Goal: Information Seeking & Learning: Learn about a topic

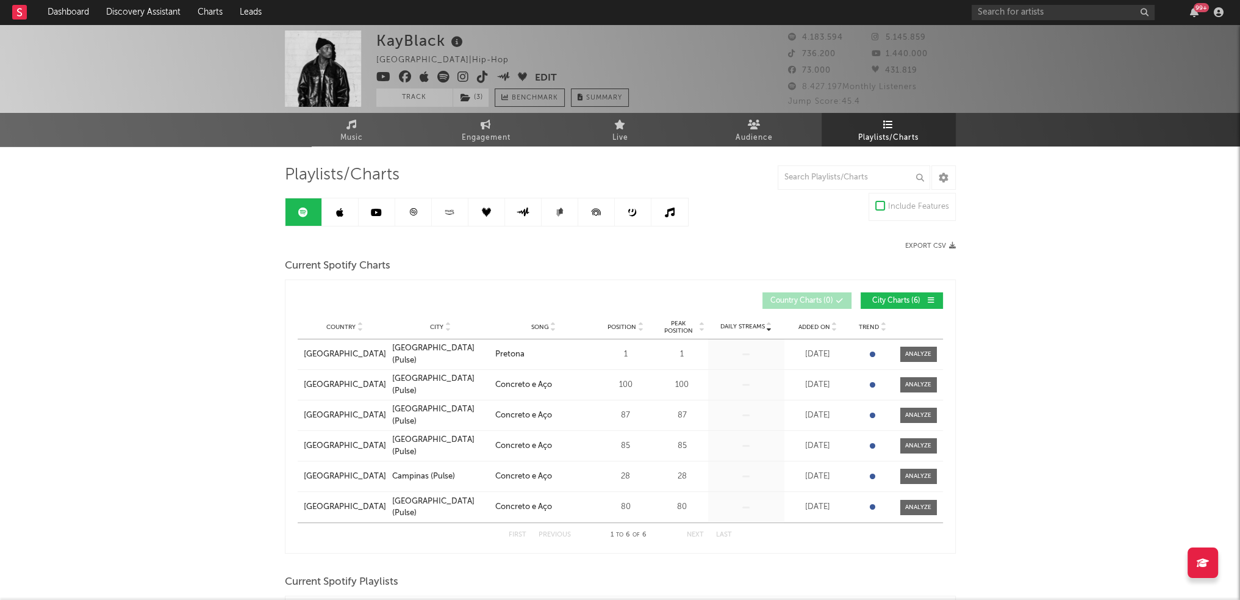
drag, startPoint x: 0, startPoint y: 0, endPoint x: 15, endPoint y: 15, distance: 20.7
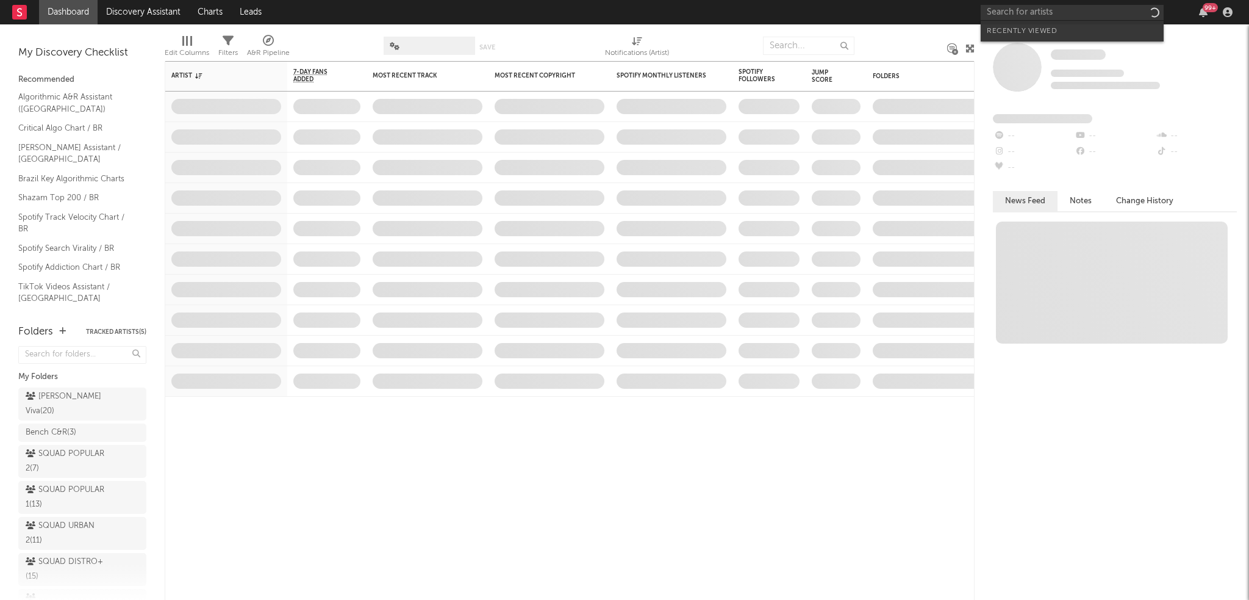
click at [1045, 12] on input "text" at bounding box center [1072, 12] width 183 height 15
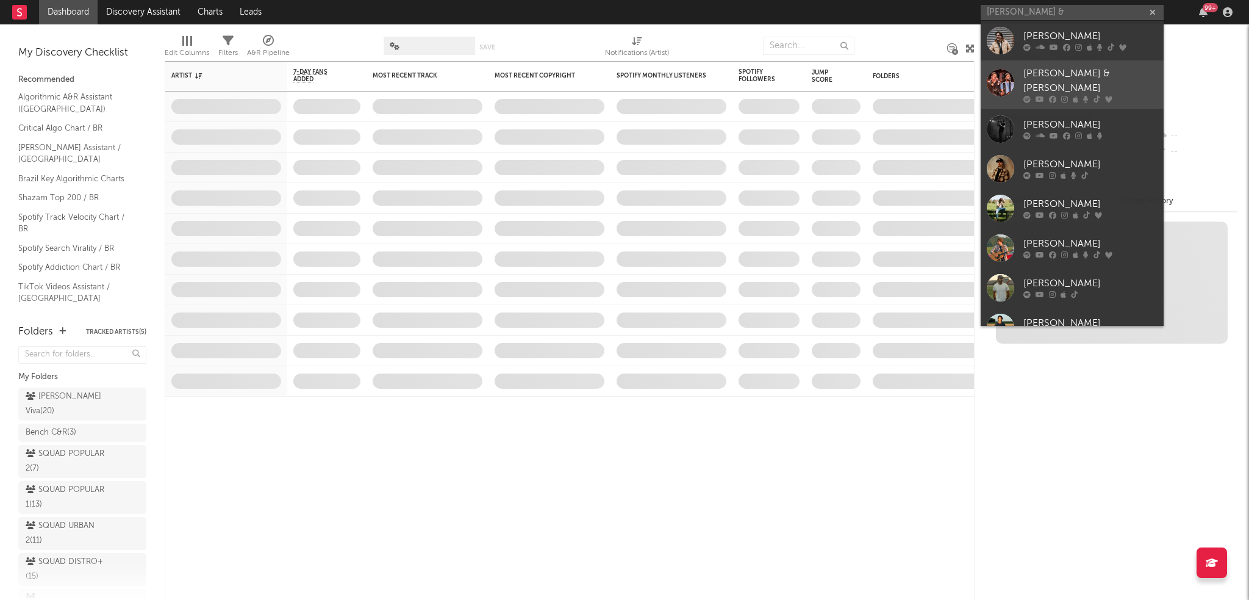
type input "[PERSON_NAME] &"
click at [1045, 66] on link "Clayton & Romário" at bounding box center [1072, 84] width 183 height 49
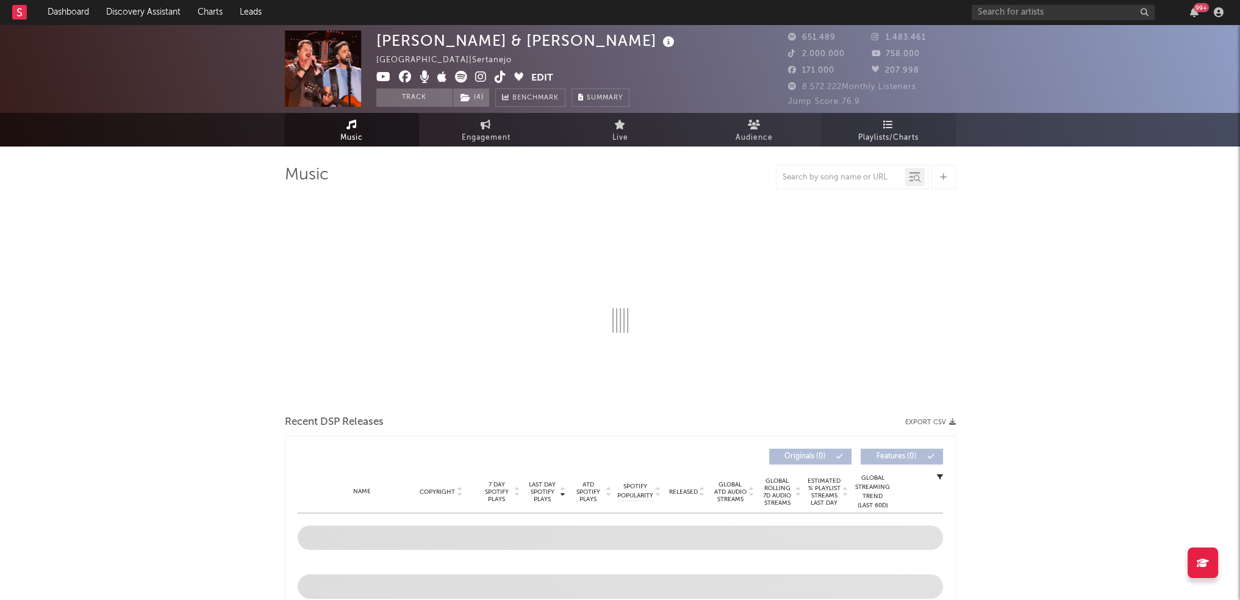
click at [904, 140] on span "Playlists/Charts" at bounding box center [888, 138] width 60 height 15
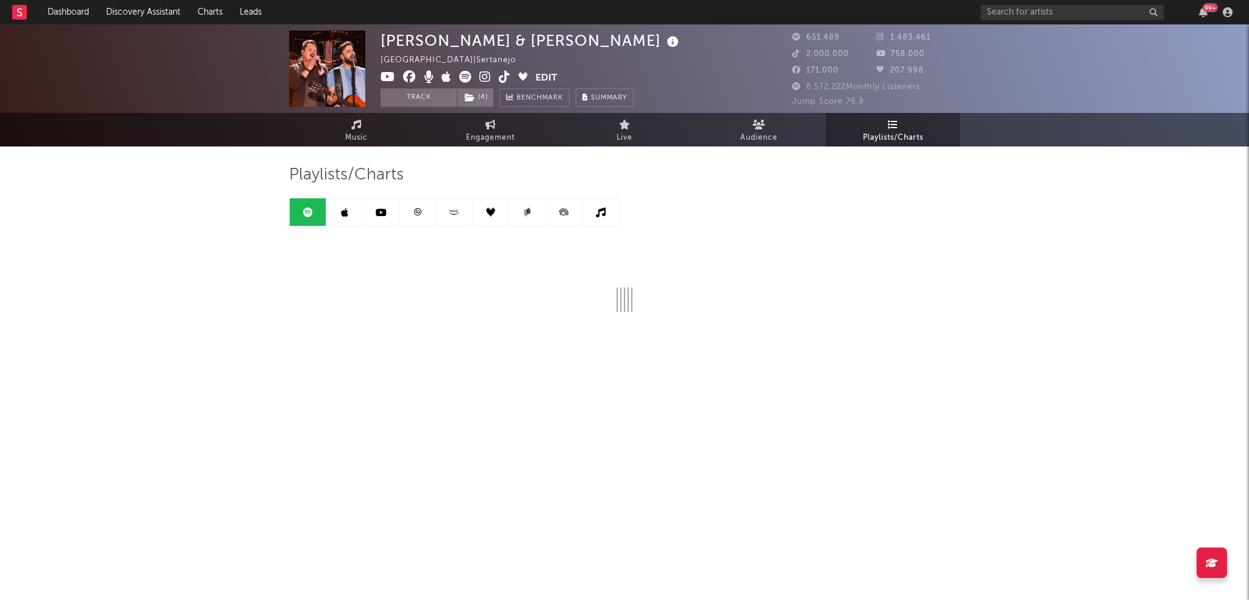
click at [944, 226] on div "Playlists/Charts" at bounding box center [624, 238] width 671 height 147
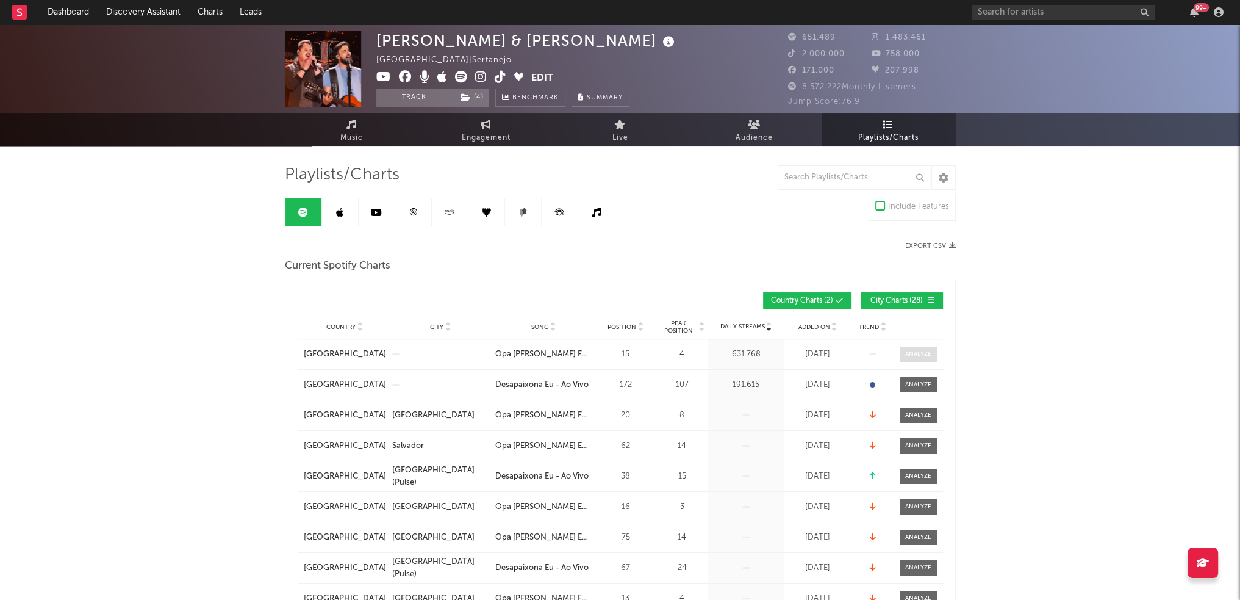
click at [909, 353] on div at bounding box center [918, 353] width 26 height 9
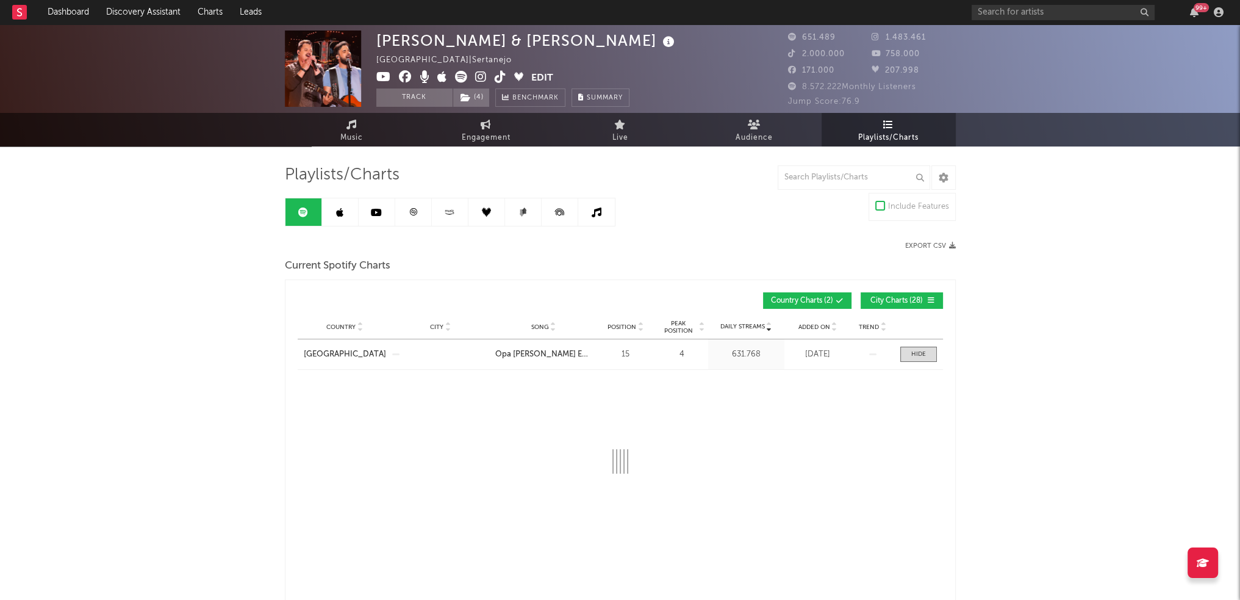
select select "6m"
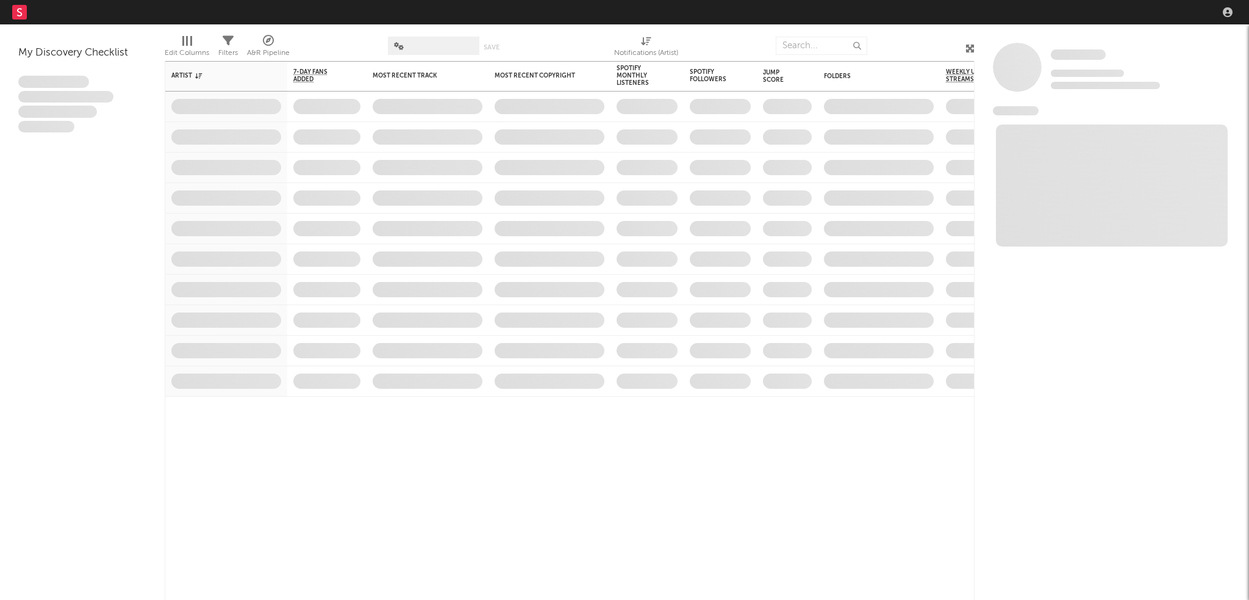
click at [1056, 16] on nav "Dashboard Discovery Assistant Charts Leads" at bounding box center [624, 12] width 1249 height 24
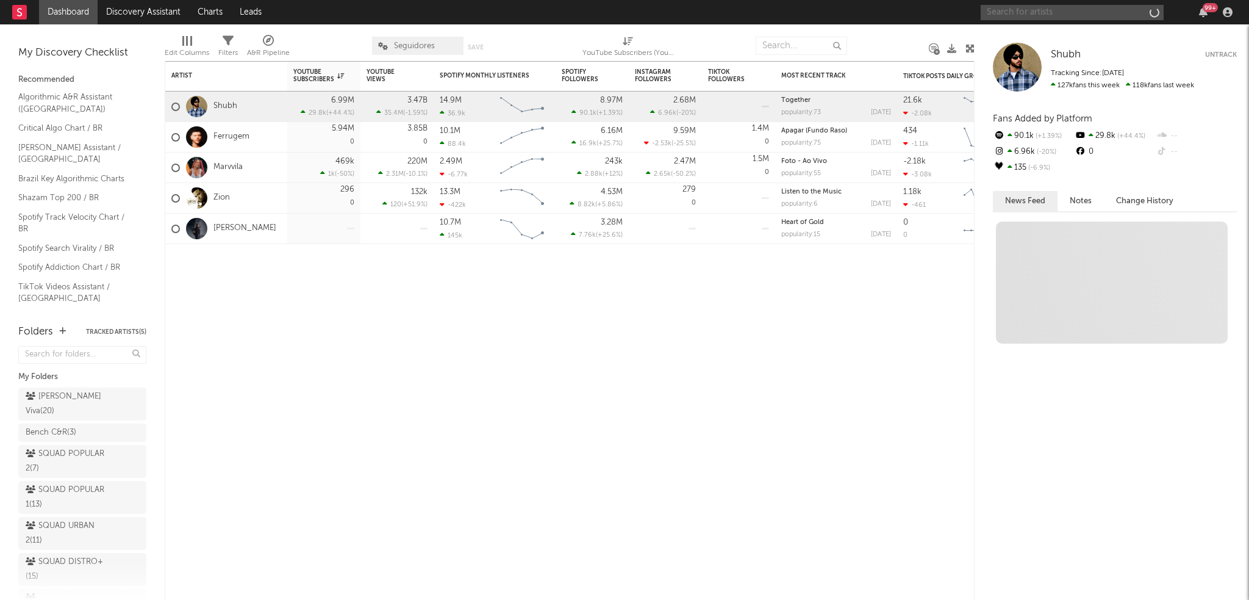
click at [1048, 18] on input "text" at bounding box center [1072, 12] width 183 height 15
click at [1048, 14] on input "text" at bounding box center [1072, 12] width 183 height 15
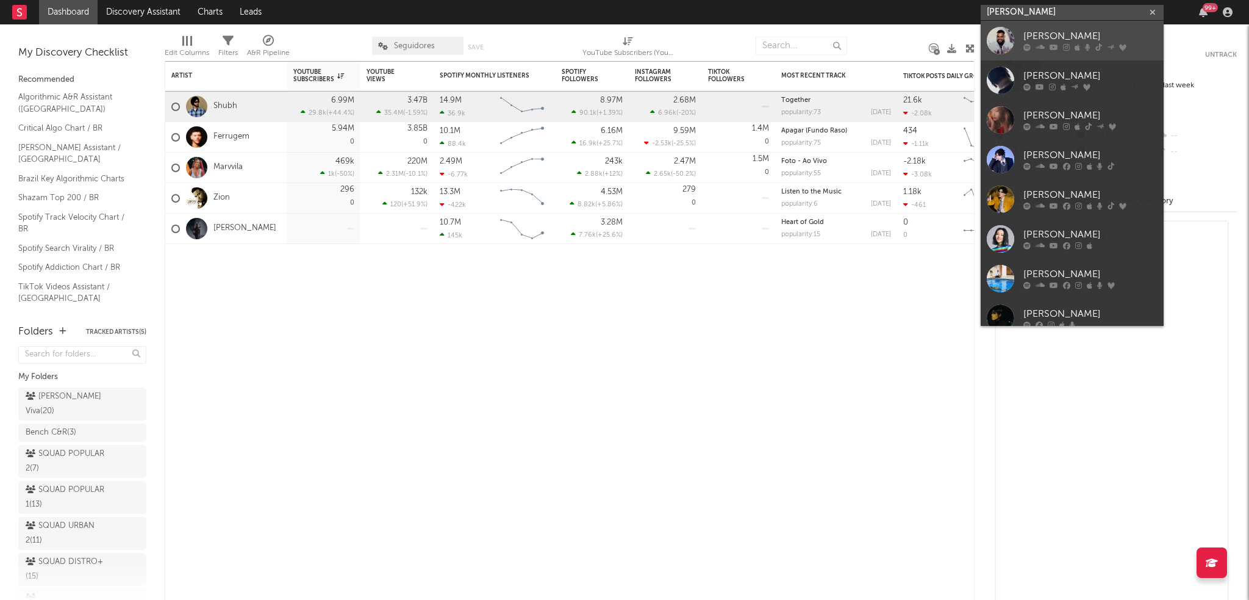
type input "[PERSON_NAME]"
click at [1046, 40] on div "[PERSON_NAME]" at bounding box center [1090, 36] width 134 height 15
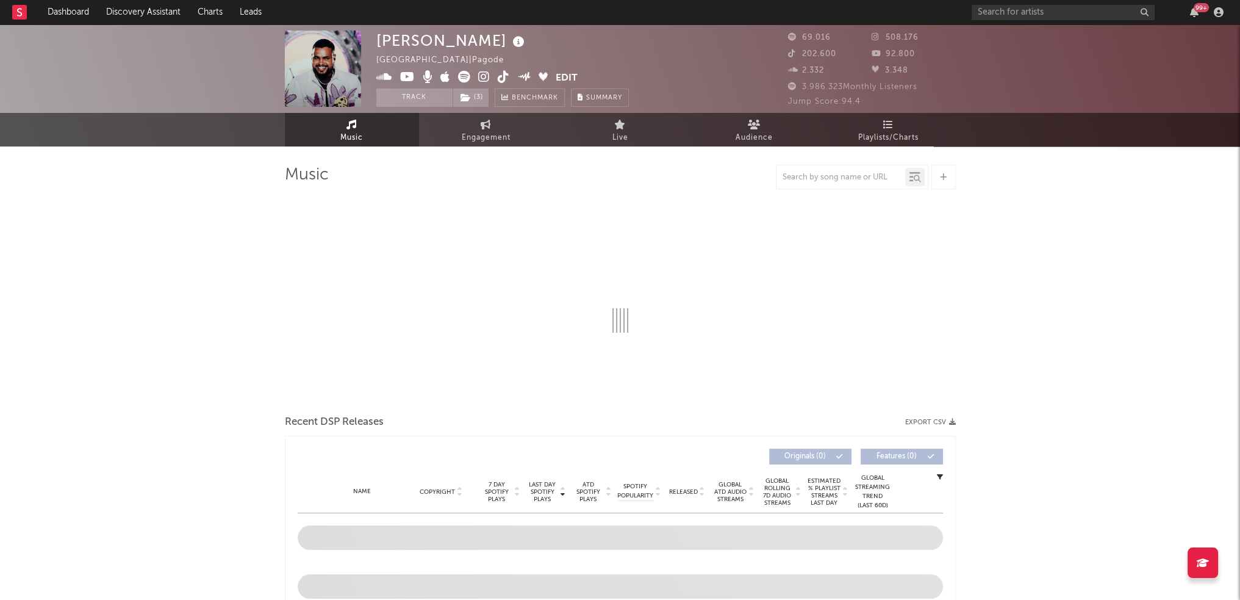
select select "6m"
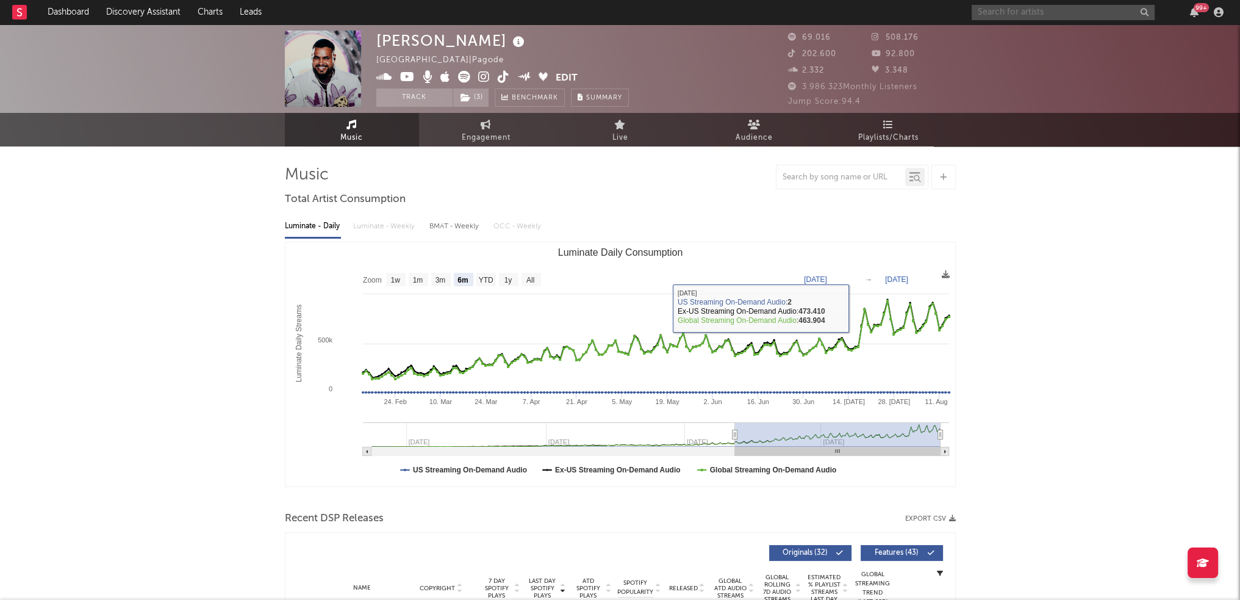
click at [1013, 11] on input "text" at bounding box center [1063, 12] width 183 height 15
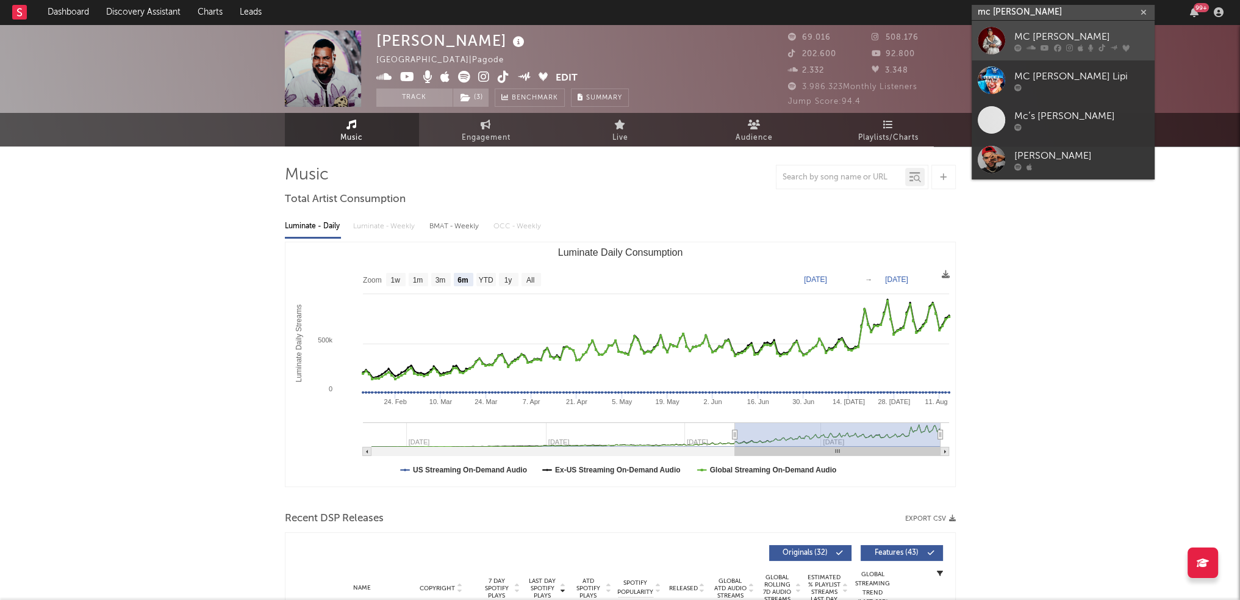
type input "mc [PERSON_NAME]"
click at [986, 37] on div at bounding box center [991, 40] width 27 height 27
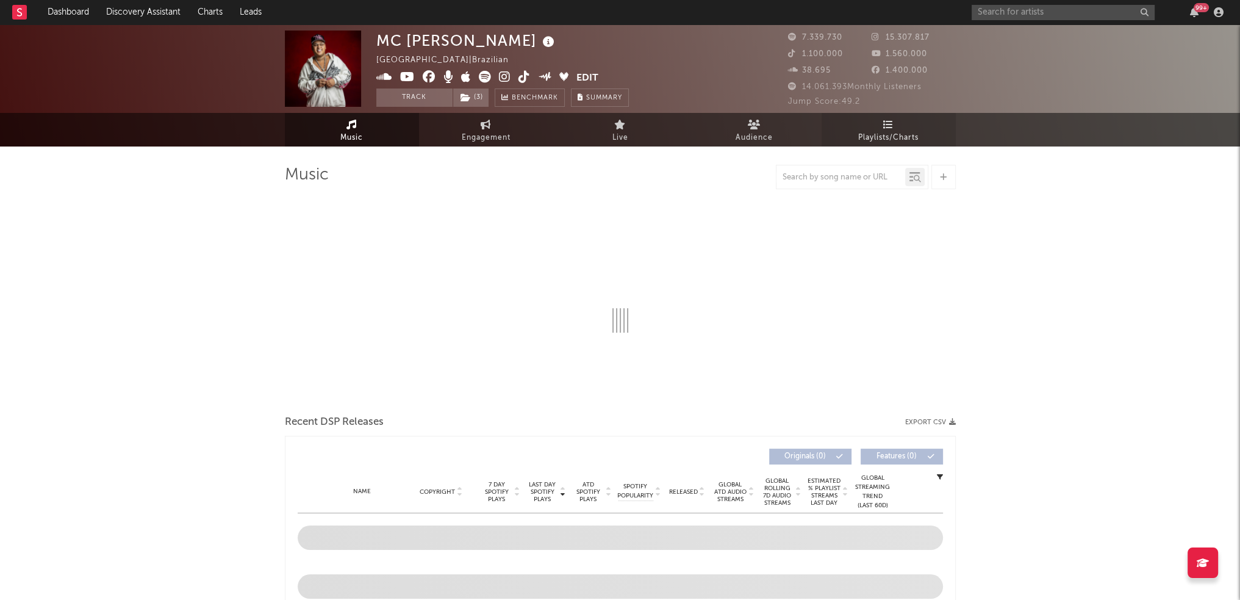
click at [887, 131] on span "Playlists/Charts" at bounding box center [888, 138] width 60 height 15
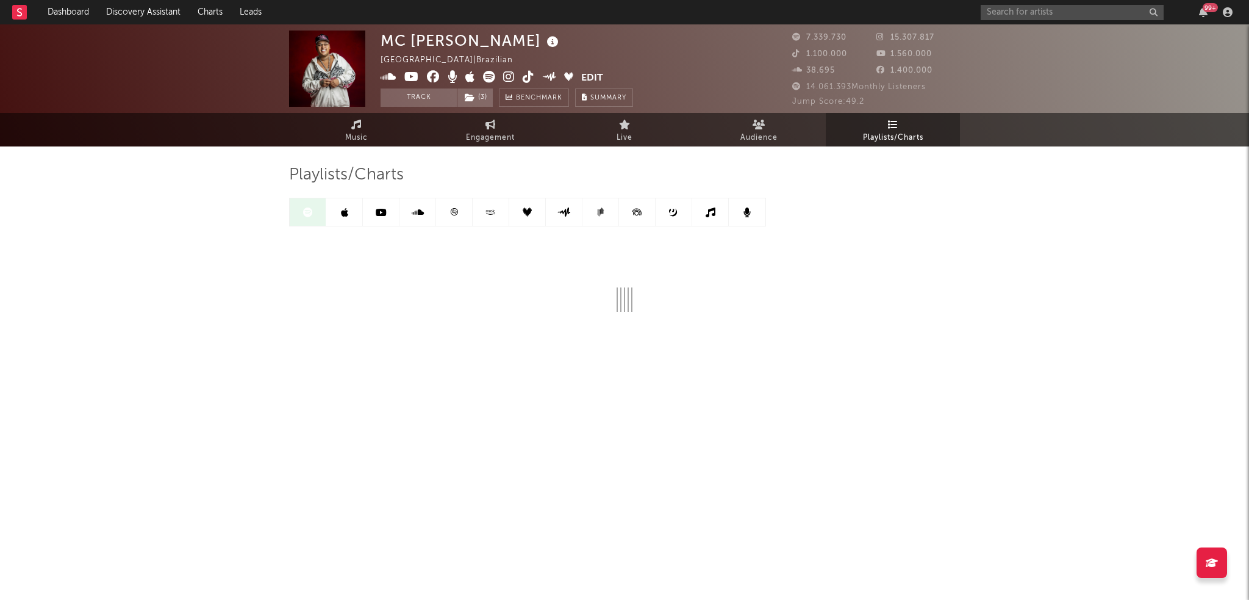
click at [1035, 238] on div "MC [PERSON_NAME] [GEOGRAPHIC_DATA] | Brazilian Edit Track ( 3 ) Benchmark Summa…" at bounding box center [624, 225] width 1249 height 403
click at [990, 226] on div "MC [PERSON_NAME] [GEOGRAPHIC_DATA] | Brazilian Edit Track ( 3 ) Benchmark Summa…" at bounding box center [624, 225] width 1249 height 403
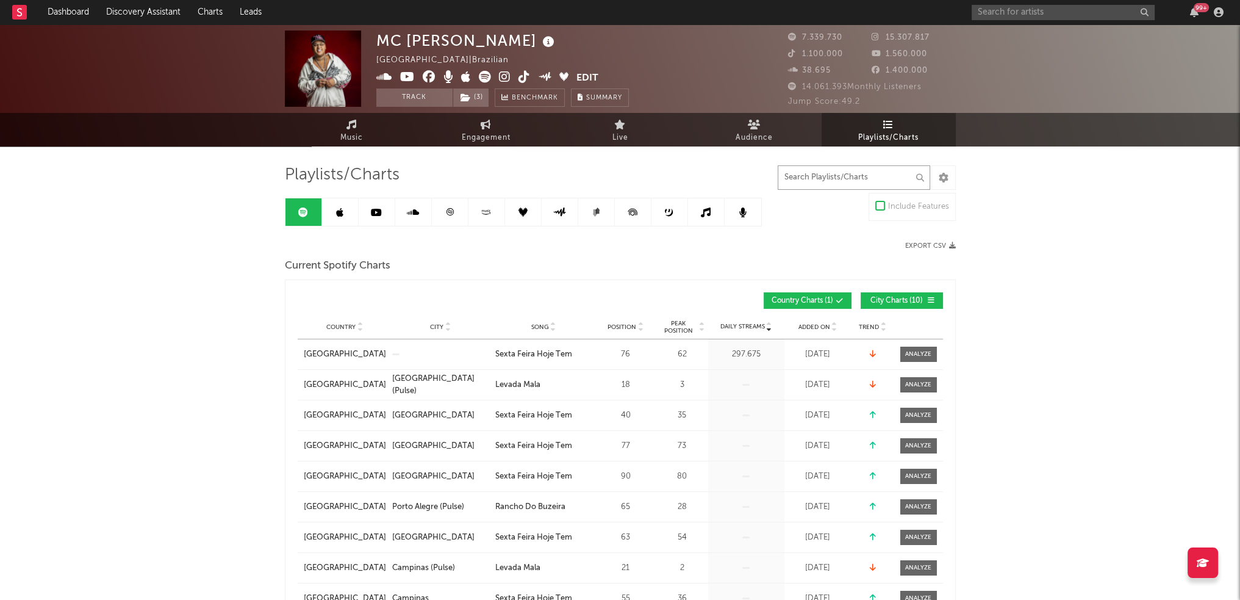
click at [889, 170] on input "text" at bounding box center [854, 177] width 152 height 24
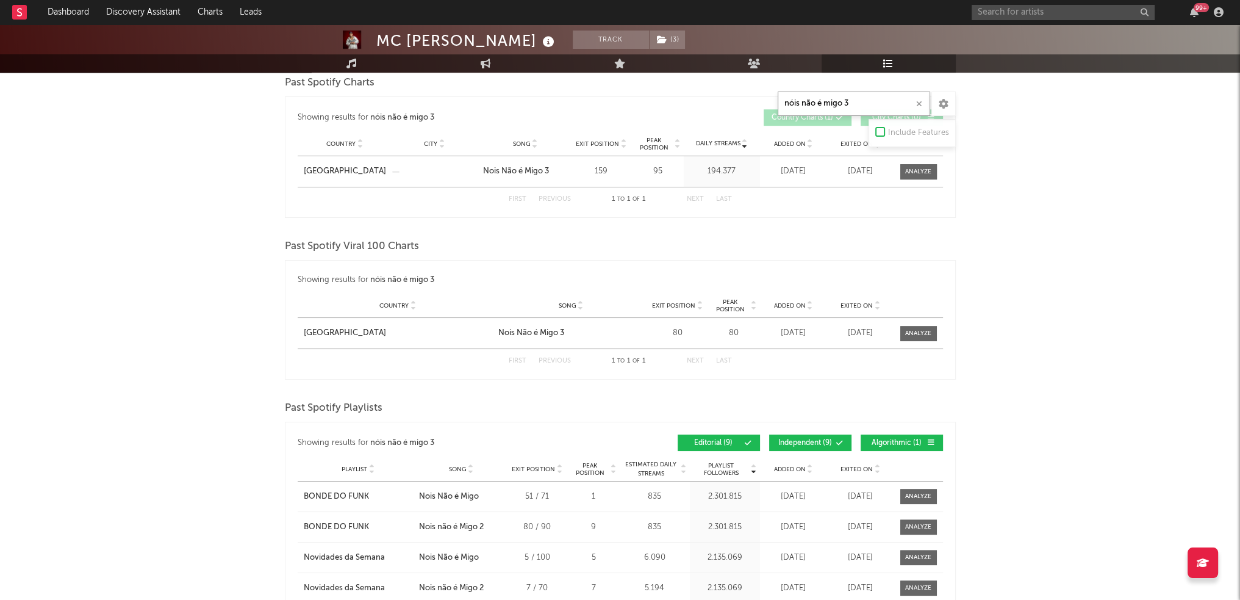
scroll to position [671, 0]
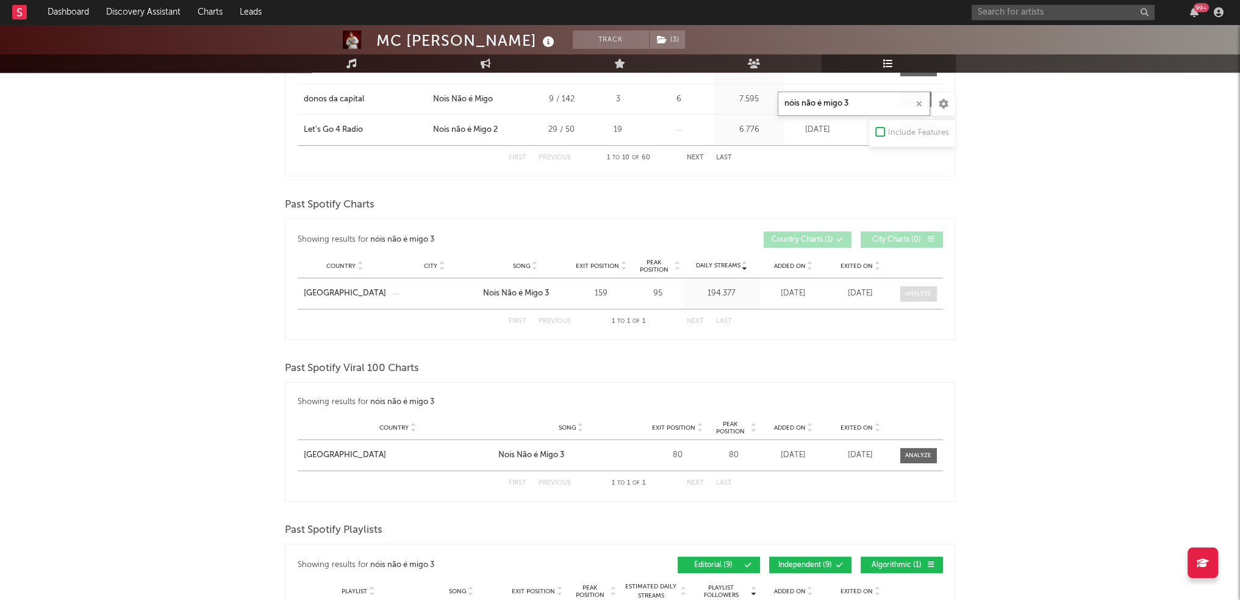
type input "nóis não é migo 3"
click at [924, 289] on div at bounding box center [918, 293] width 26 height 9
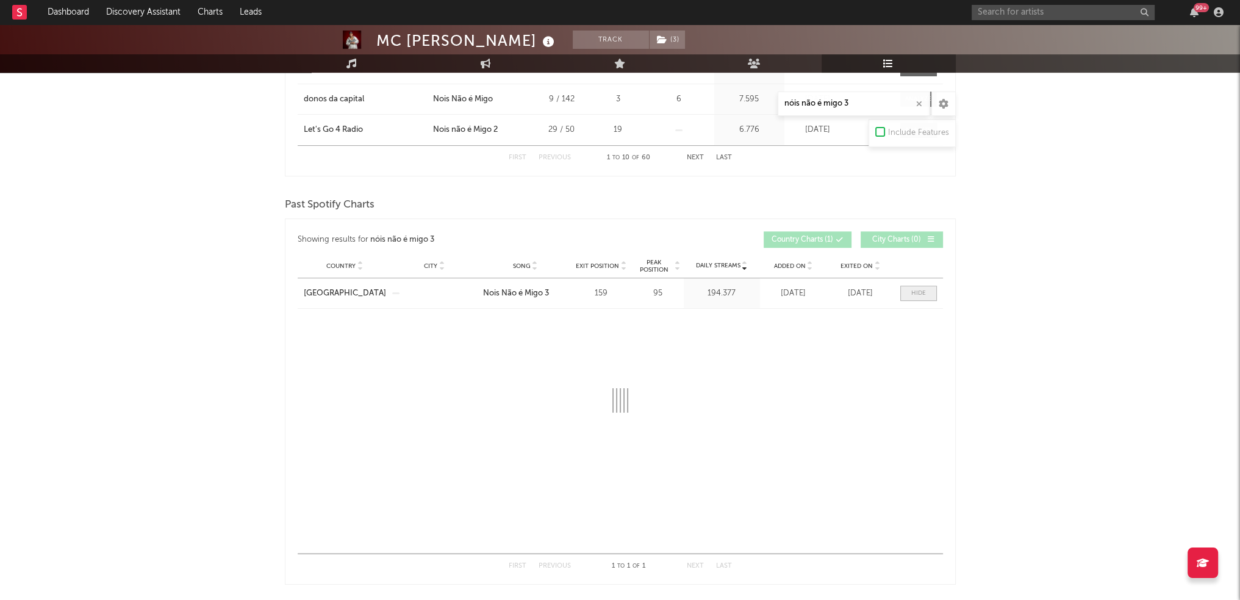
select select "1w"
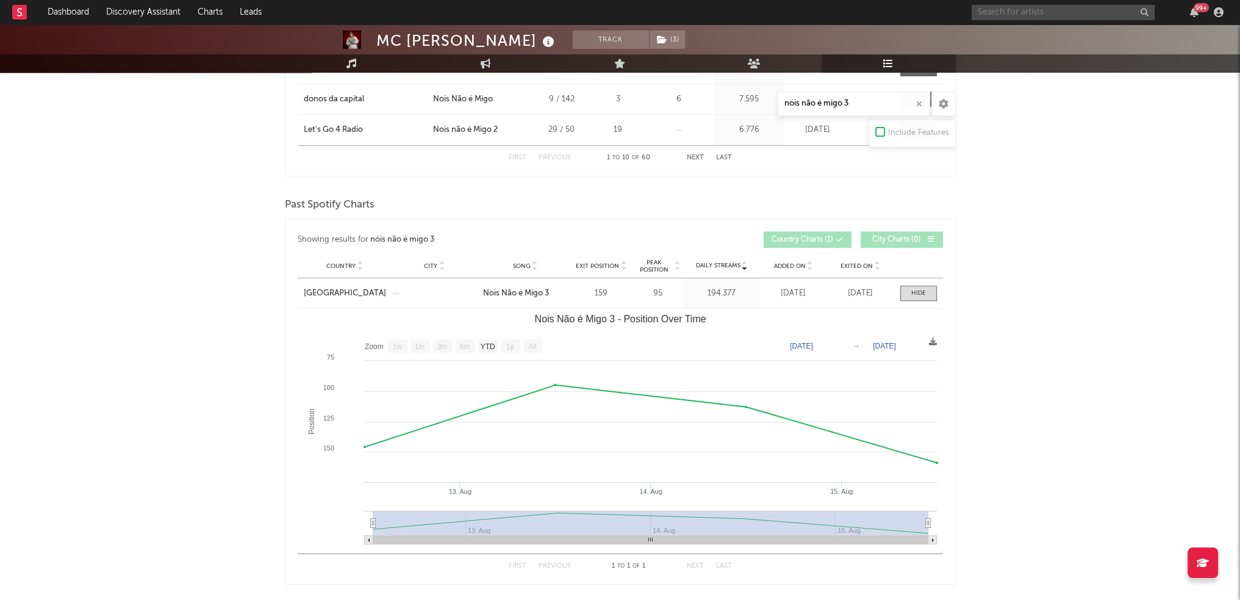
click at [1064, 15] on input "text" at bounding box center [1063, 12] width 183 height 15
click at [1048, 11] on input "theuzinho" at bounding box center [1063, 12] width 183 height 15
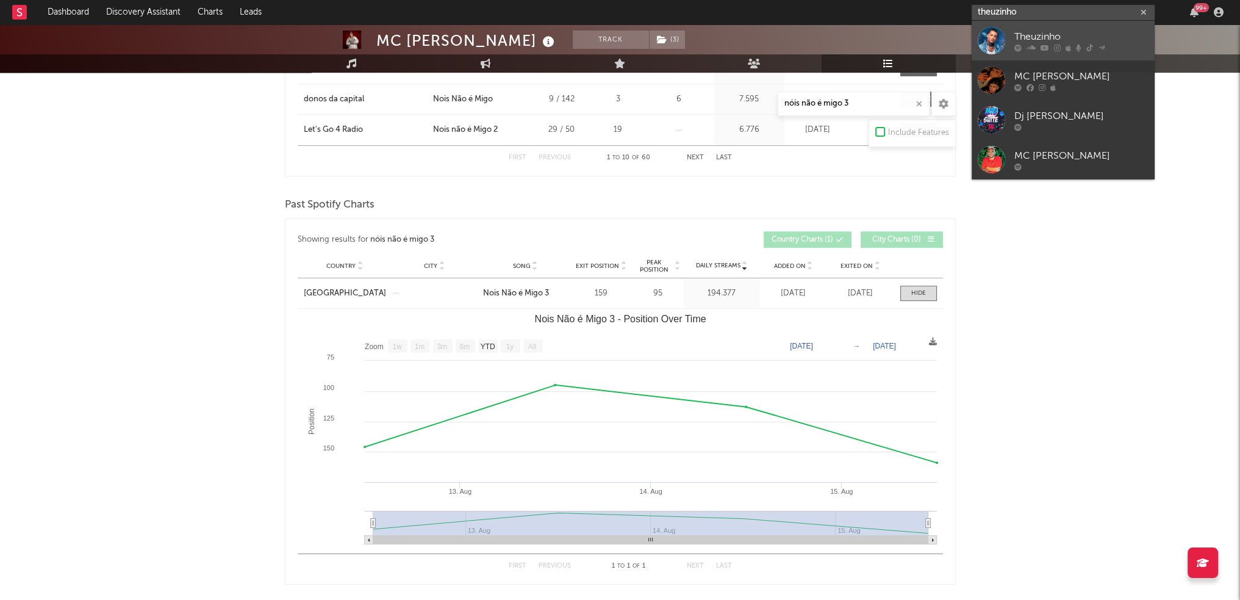
type input "theuzinho"
click at [1050, 30] on div "Theuzinho" at bounding box center [1081, 36] width 134 height 15
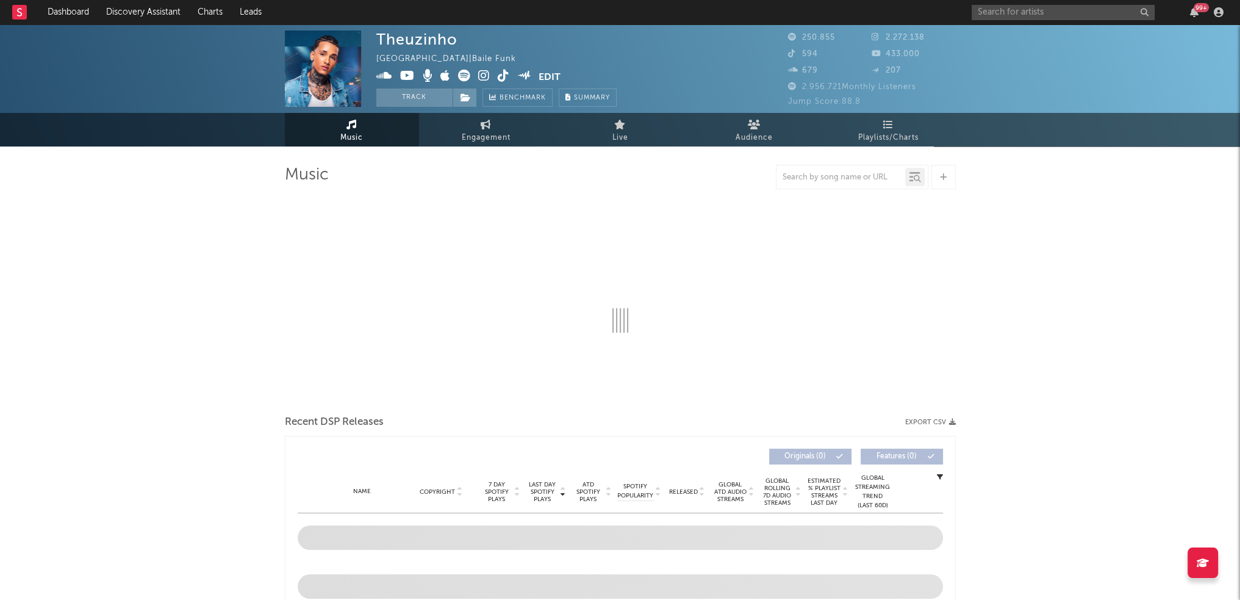
select select "6m"
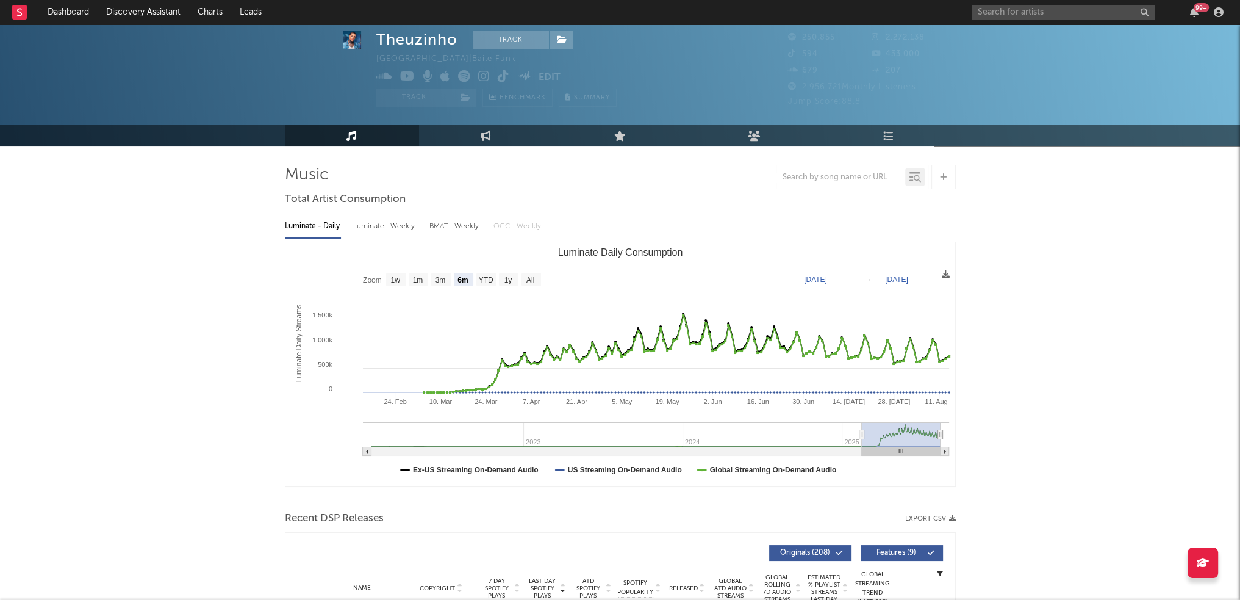
scroll to position [305, 0]
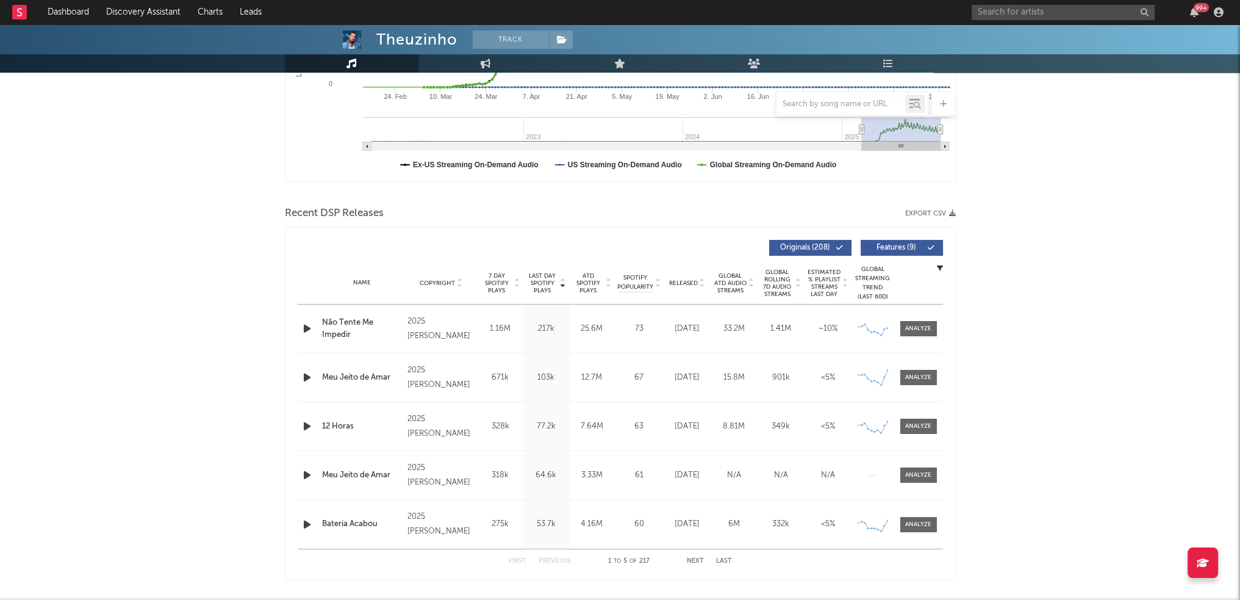
click at [307, 328] on icon "button" at bounding box center [307, 328] width 13 height 15
click at [301, 326] on icon "button" at bounding box center [307, 328] width 12 height 15
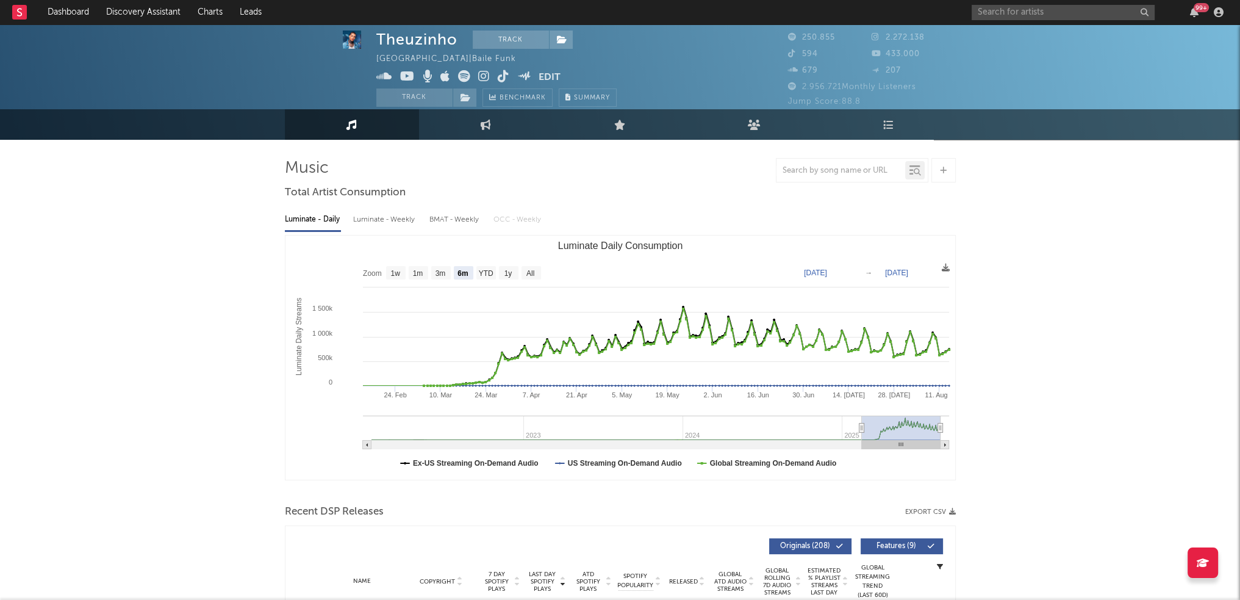
scroll to position [0, 0]
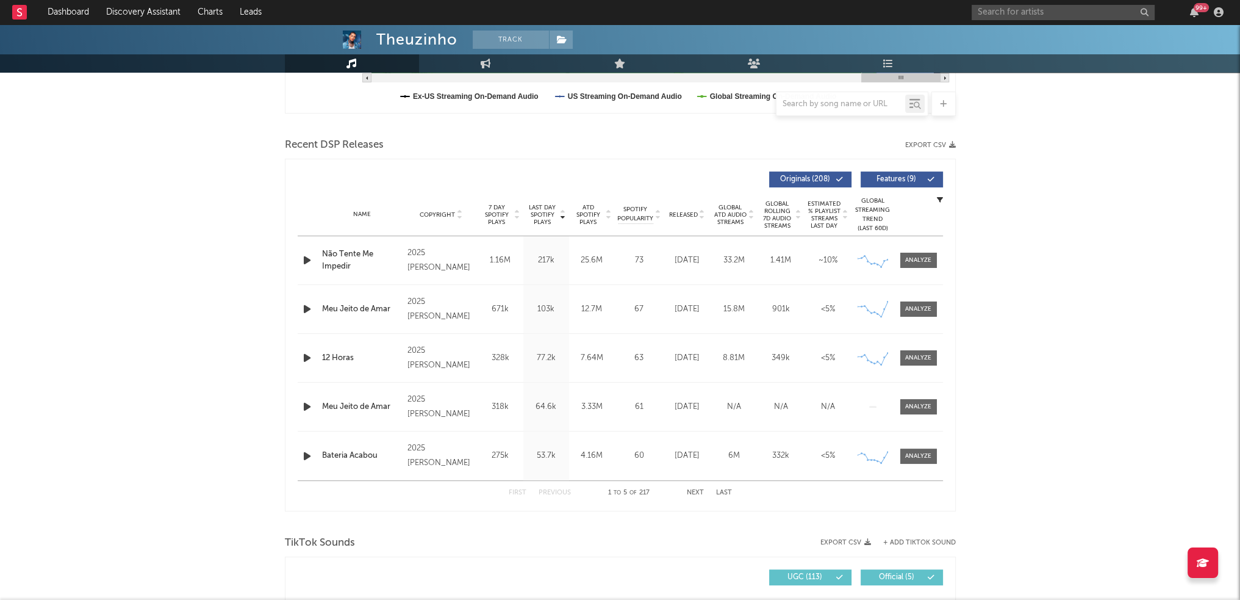
scroll to position [366, 0]
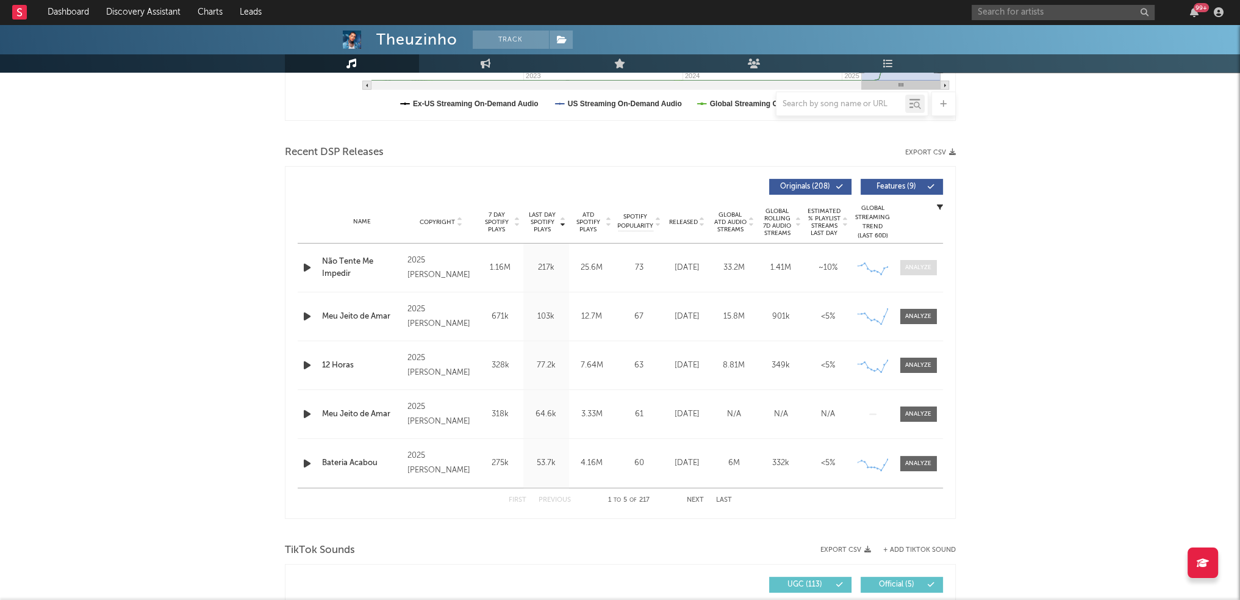
click at [925, 264] on div at bounding box center [918, 267] width 26 height 9
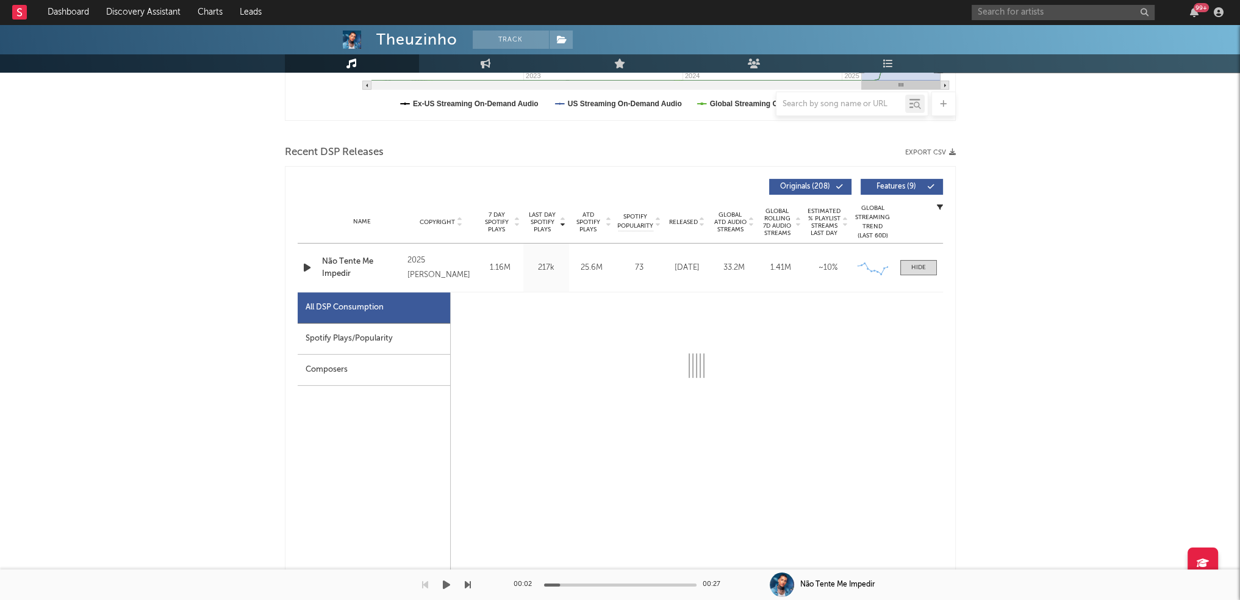
select select "1w"
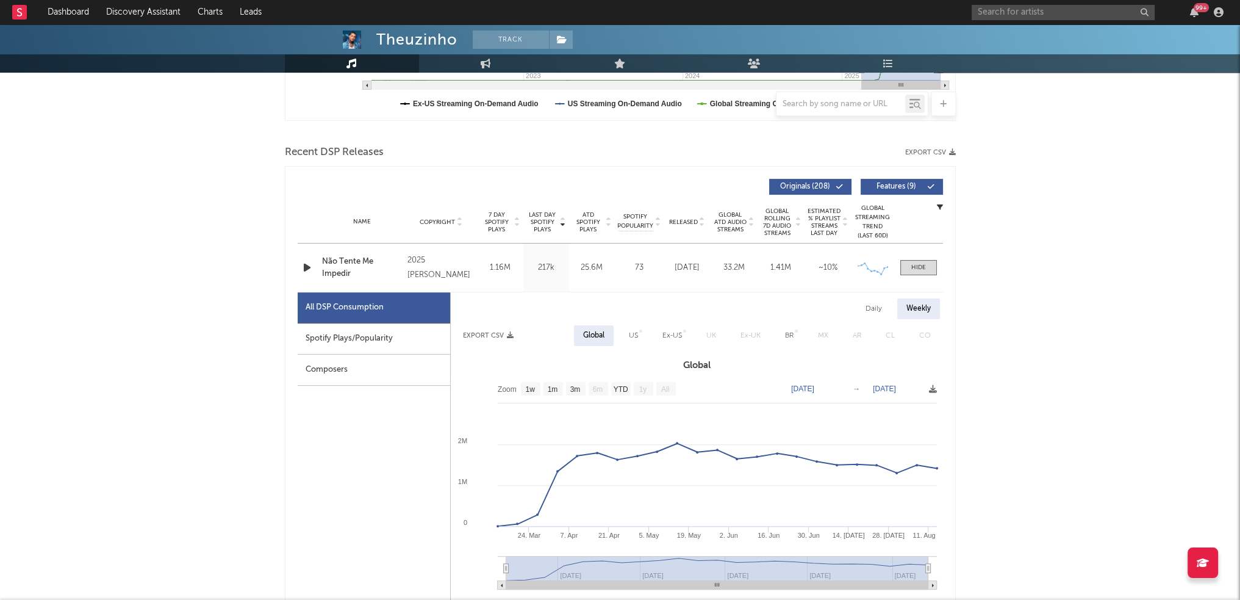
click at [917, 304] on div "Weekly" at bounding box center [918, 308] width 43 height 21
click at [931, 273] on span at bounding box center [918, 267] width 37 height 15
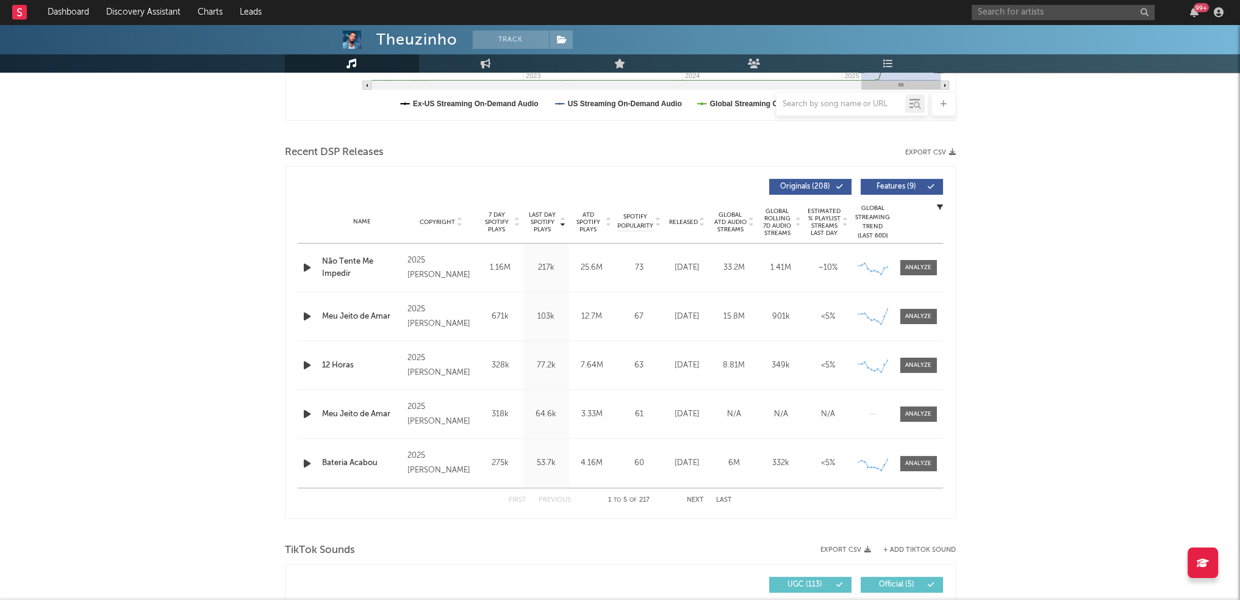
click at [1053, 318] on div "Theuzinho Track [GEOGRAPHIC_DATA] | Baile Funk Edit Track Benchmark Summary 250…" at bounding box center [620, 579] width 1240 height 1842
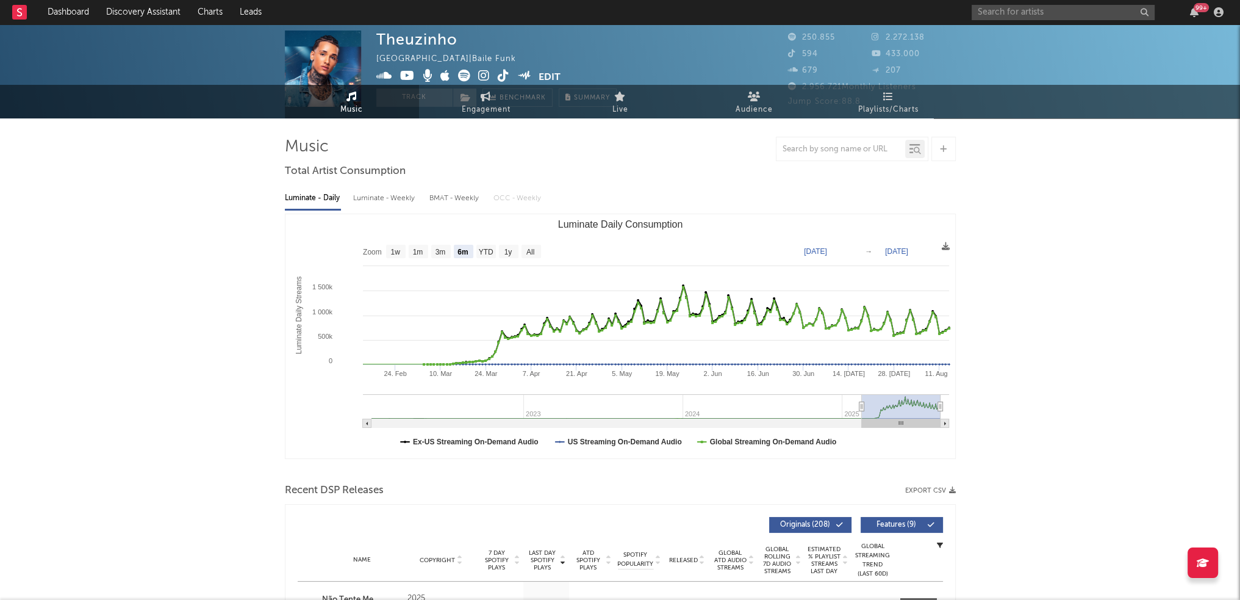
scroll to position [0, 0]
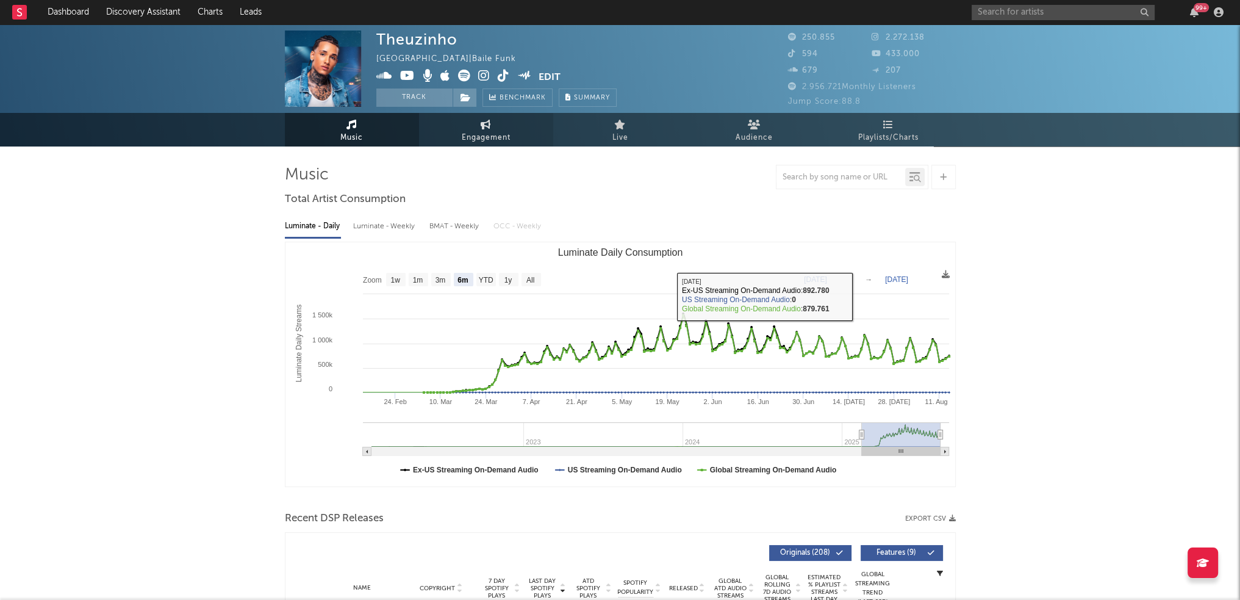
click at [500, 132] on span "Engagement" at bounding box center [486, 138] width 49 height 15
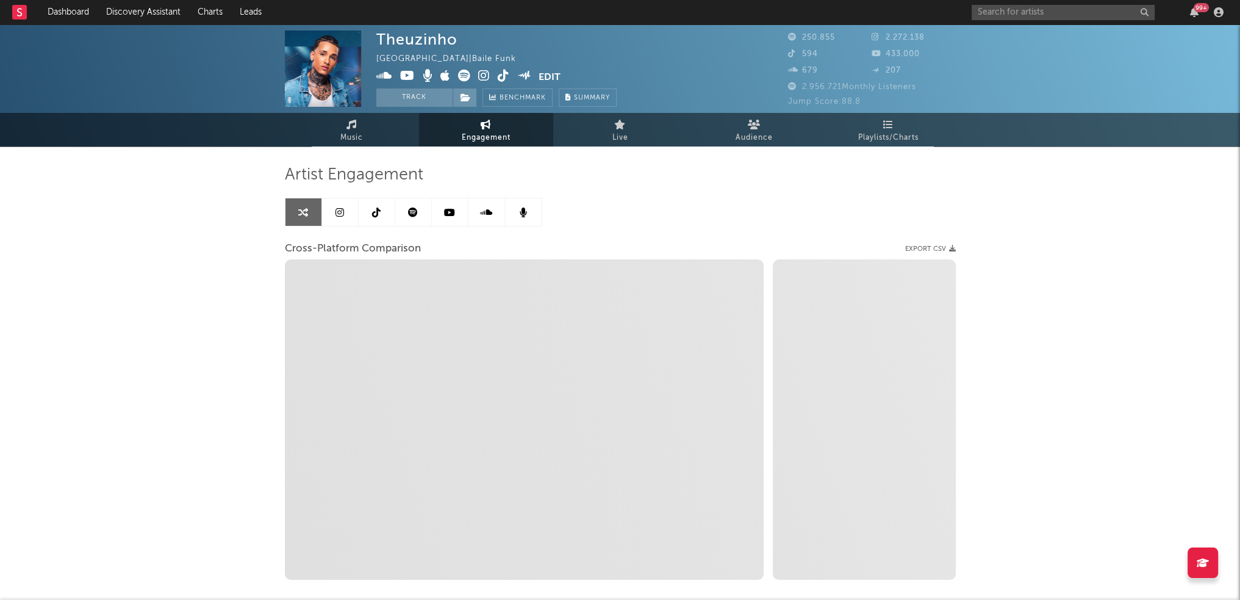
select select "1w"
select select "1m"
